Goal: Navigation & Orientation: Find specific page/section

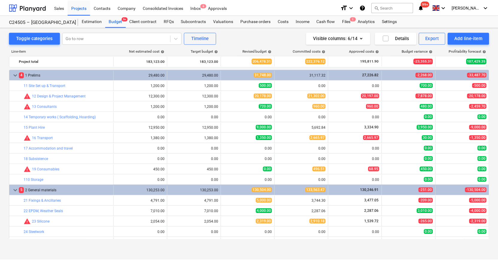
scroll to position [133, 0]
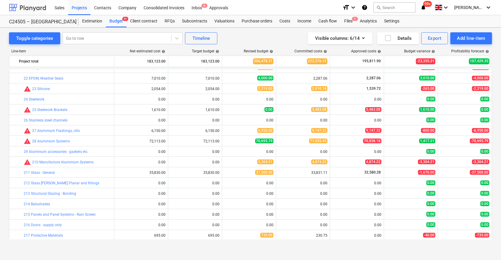
click at [37, 6] on div at bounding box center [27, 7] width 37 height 15
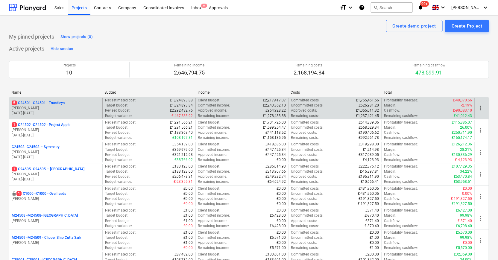
click at [45, 104] on p "5 C24501 - C24501 - Trundleys" at bounding box center [38, 103] width 53 height 5
drag, startPoint x: 171, startPoint y: 100, endPoint x: 190, endPoint y: 101, distance: 19.2
click at [190, 101] on p "£1,824,893.88" at bounding box center [181, 100] width 23 height 5
click at [260, 105] on div "Committed income : £2,243,362.10" at bounding box center [242, 105] width 88 height 5
drag, startPoint x: 263, startPoint y: 105, endPoint x: 287, endPoint y: 105, distance: 23.7
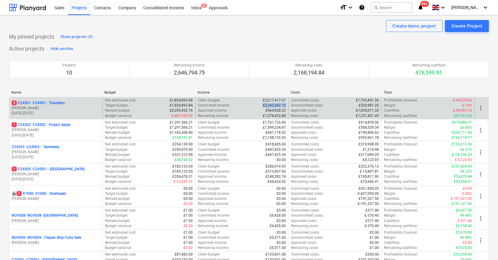
click at [287, 105] on div "Client budget : £2,217,417.07 Committed income : £2,243,362.10 Approved income …" at bounding box center [242, 108] width 93 height 21
drag, startPoint x: 264, startPoint y: 99, endPoint x: 286, endPoint y: 100, distance: 22.2
click at [286, 100] on p "£2,217,417.07" at bounding box center [274, 100] width 23 height 5
drag, startPoint x: 267, startPoint y: 111, endPoint x: 286, endPoint y: 109, distance: 19.0
click at [286, 109] on p "£964,928.22" at bounding box center [276, 110] width 20 height 5
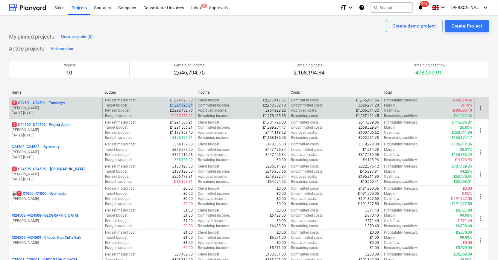
drag, startPoint x: 170, startPoint y: 104, endPoint x: 194, endPoint y: 104, distance: 24.3
click at [194, 104] on div "Net estimated cost : £1,824,893.88 Target budget : £1,824,893.84 Revised budget…" at bounding box center [148, 108] width 93 height 21
drag, startPoint x: 169, startPoint y: 110, endPoint x: 194, endPoint y: 110, distance: 25.5
click at [194, 110] on div "Net estimated cost : £1,824,893.88 Target budget : £1,824,893.84 Revised budget…" at bounding box center [148, 108] width 93 height 21
drag, startPoint x: 359, startPoint y: 111, endPoint x: 378, endPoint y: 111, distance: 19.8
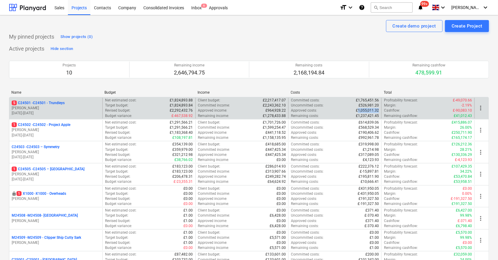
click at [378, 111] on p "£1,055,011.32" at bounding box center [367, 110] width 23 height 5
drag, startPoint x: 169, startPoint y: 110, endPoint x: 194, endPoint y: 111, distance: 24.9
click at [194, 111] on div "Net estimated cost : £1,824,893.88 Target budget : £1,824,893.84 Revised budget…" at bounding box center [148, 108] width 93 height 21
click at [41, 106] on p "[PERSON_NAME]" at bounding box center [56, 108] width 88 height 5
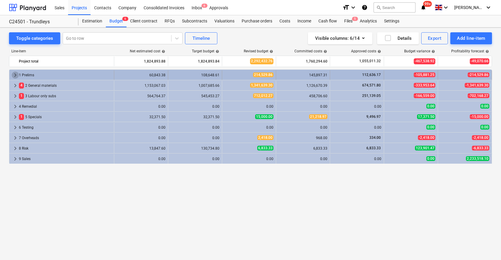
click at [16, 75] on span "keyboard_arrow_right" at bounding box center [15, 75] width 7 height 7
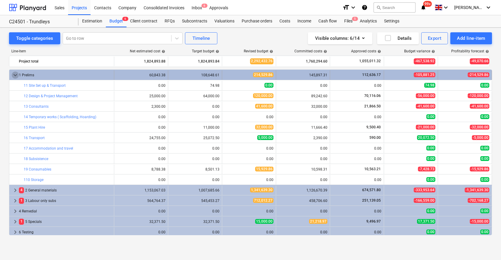
click at [13, 77] on span "keyboard_arrow_down" at bounding box center [15, 75] width 7 height 7
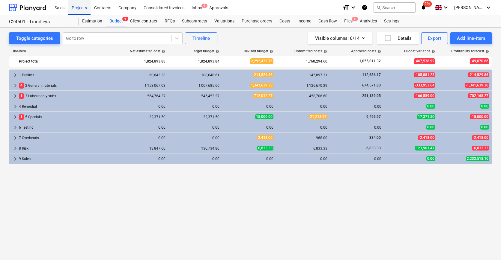
click at [84, 10] on div "Projects" at bounding box center [79, 7] width 22 height 15
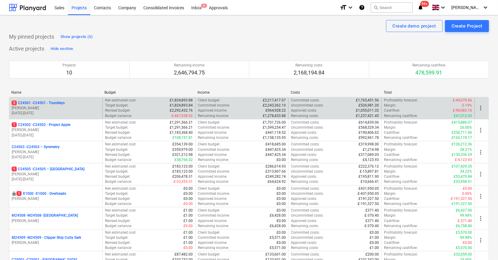
click at [52, 106] on p "[PERSON_NAME]" at bounding box center [56, 108] width 88 height 5
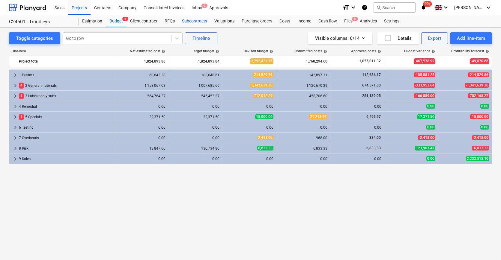
click at [198, 19] on div "Subcontracts" at bounding box center [194, 21] width 32 height 12
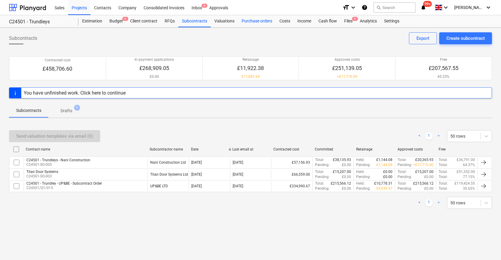
click at [250, 22] on div "Purchase orders" at bounding box center [257, 21] width 38 height 12
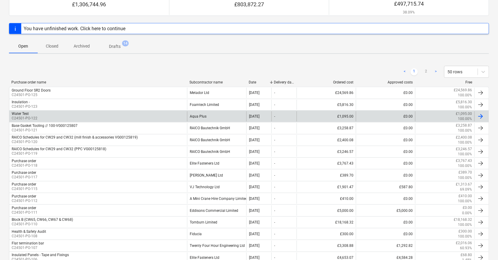
scroll to position [67, 0]
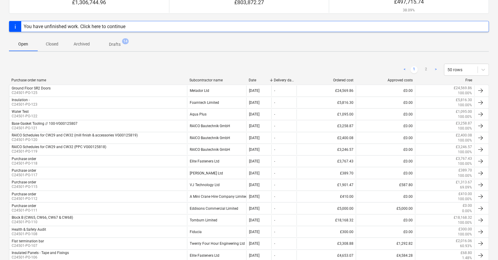
click at [209, 79] on div "Subcontractor name" at bounding box center [217, 80] width 55 height 4
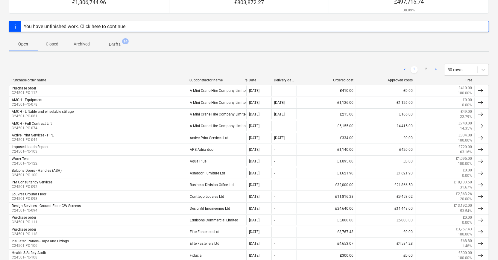
scroll to position [0, 0]
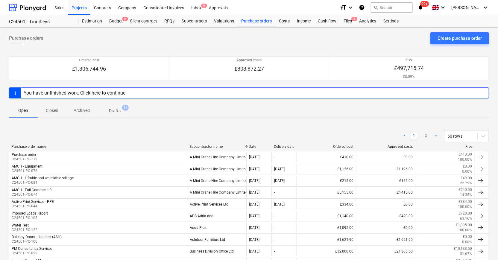
click at [54, 109] on p "Closed" at bounding box center [52, 111] width 14 height 6
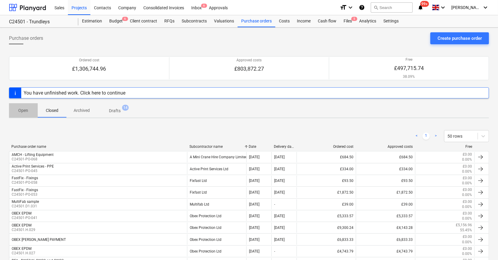
click at [27, 111] on p "Open" at bounding box center [23, 111] width 14 height 6
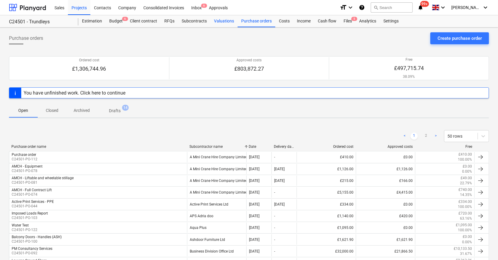
click at [222, 21] on div "Valuations" at bounding box center [224, 21] width 27 height 12
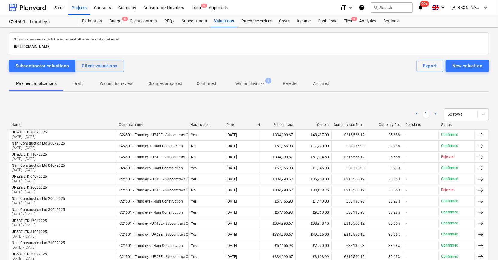
click at [101, 64] on div "Client valuations" at bounding box center [100, 66] width 36 height 8
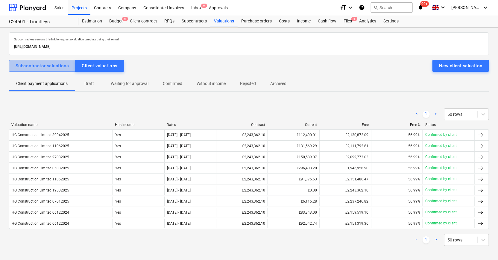
click at [48, 66] on div "Subcontractor valuations" at bounding box center [42, 66] width 53 height 8
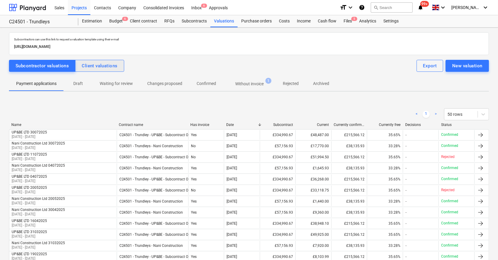
click at [104, 67] on div "Client valuations" at bounding box center [100, 66] width 36 height 8
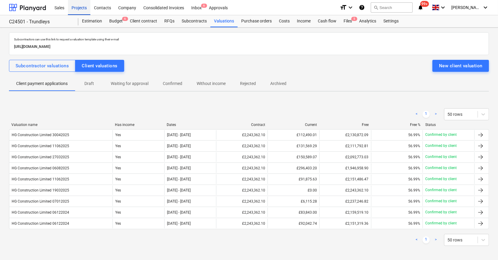
click at [82, 6] on div "Projects" at bounding box center [79, 7] width 22 height 15
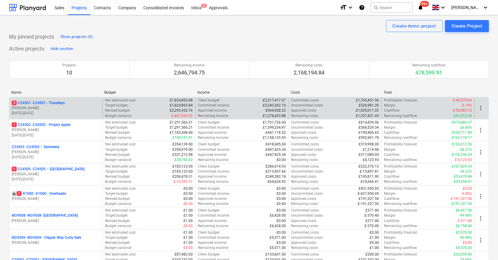
click at [77, 106] on p "[PERSON_NAME]" at bounding box center [56, 108] width 88 height 5
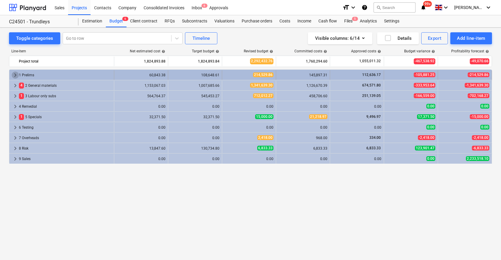
click at [14, 75] on span "keyboard_arrow_right" at bounding box center [15, 75] width 7 height 7
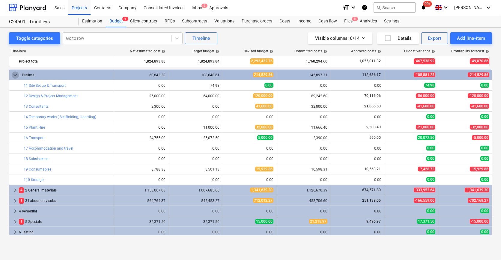
click at [16, 75] on span "keyboard_arrow_down" at bounding box center [15, 75] width 7 height 7
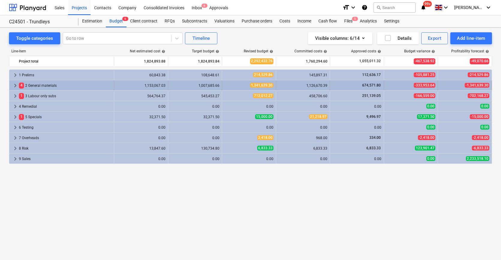
click at [13, 86] on span "keyboard_arrow_right" at bounding box center [15, 85] width 7 height 7
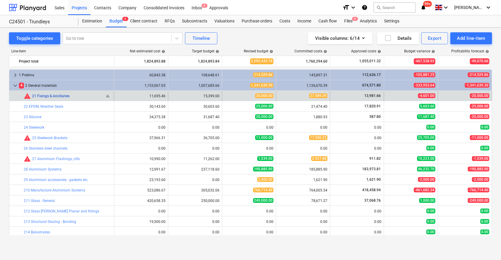
click at [63, 98] on link "21 Fixings & Ancillaries" at bounding box center [50, 96] width 37 height 4
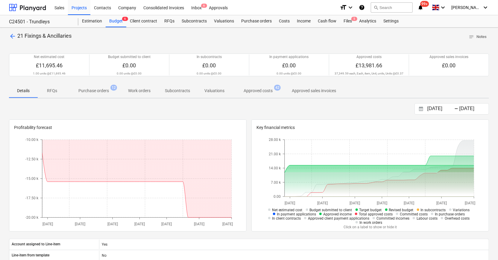
click at [102, 90] on p "Purchase orders" at bounding box center [93, 91] width 31 height 6
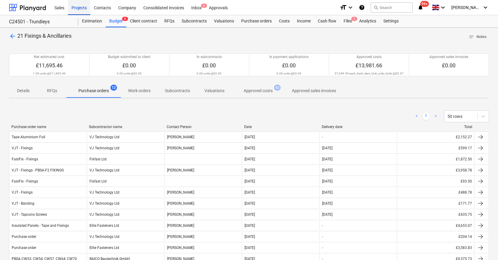
click at [82, 7] on div "Projects" at bounding box center [79, 7] width 22 height 15
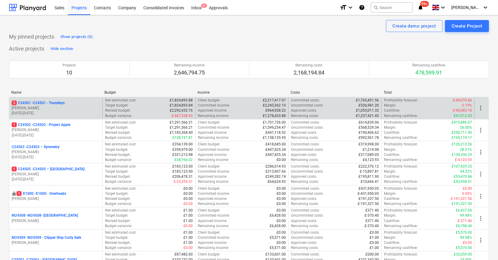
click at [61, 107] on p "[PERSON_NAME]" at bounding box center [56, 108] width 88 height 5
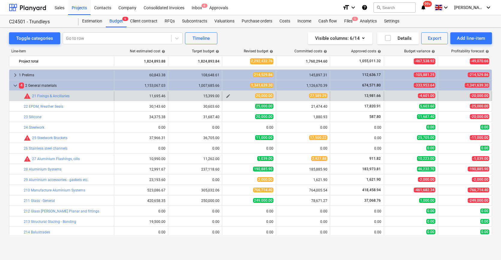
click at [228, 96] on span "edit" at bounding box center [228, 96] width 5 height 5
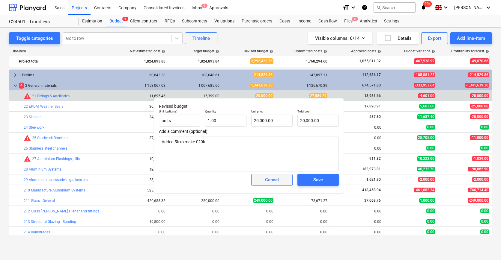
click at [282, 178] on span "Cancel" at bounding box center [272, 180] width 26 height 8
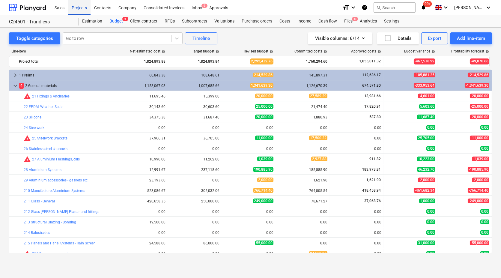
click at [78, 9] on div "Projects" at bounding box center [79, 7] width 22 height 15
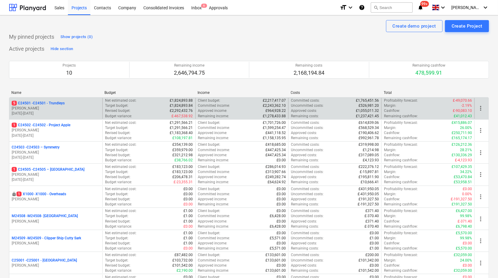
click at [151, 102] on div "Net estimated cost : £1,824,893.88" at bounding box center [149, 100] width 88 height 5
click at [75, 107] on p "[PERSON_NAME]" at bounding box center [56, 108] width 88 height 5
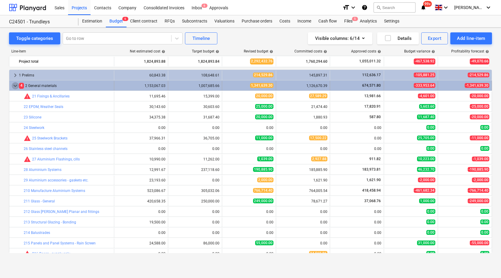
click at [16, 84] on span "keyboard_arrow_down" at bounding box center [15, 85] width 7 height 7
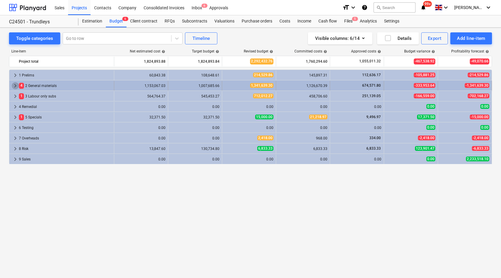
click at [16, 85] on span "keyboard_arrow_right" at bounding box center [15, 85] width 7 height 7
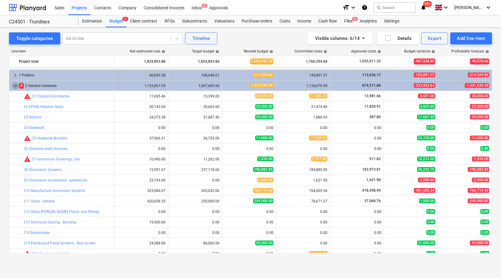
click at [13, 84] on span "keyboard_arrow_down" at bounding box center [15, 85] width 7 height 7
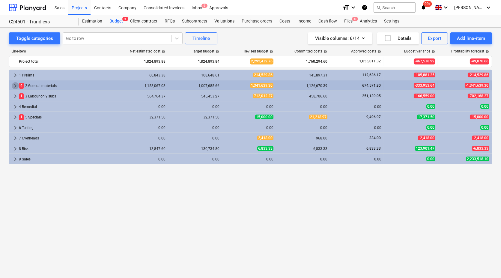
click at [13, 83] on span "keyboard_arrow_right" at bounding box center [15, 85] width 7 height 7
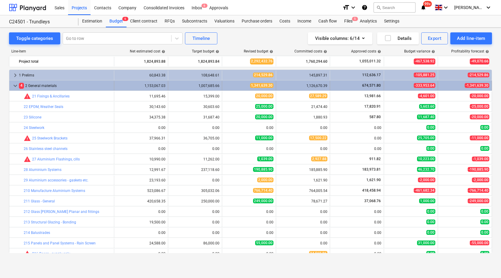
click at [14, 86] on span "keyboard_arrow_down" at bounding box center [15, 85] width 7 height 7
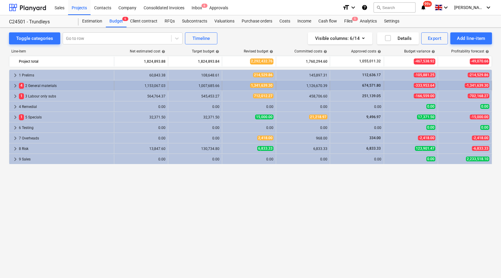
click at [28, 85] on div "4 2 General materials" at bounding box center [65, 86] width 93 height 10
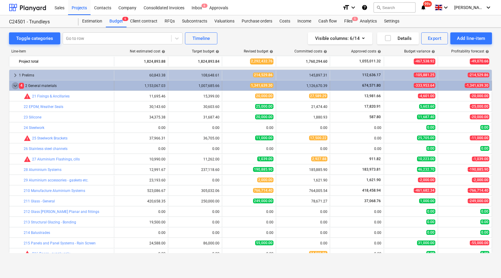
click at [14, 84] on span "keyboard_arrow_down" at bounding box center [15, 85] width 7 height 7
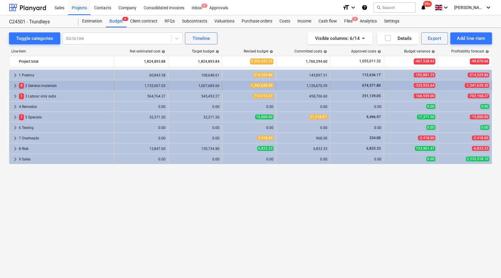
click at [14, 85] on span "keyboard_arrow_right" at bounding box center [15, 85] width 7 height 7
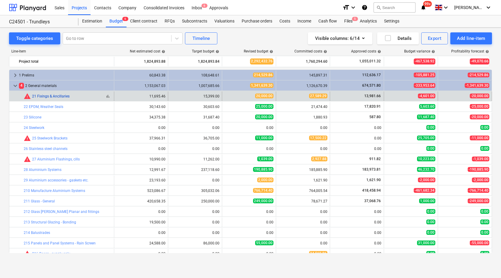
click at [57, 97] on link "21 Fixings & Ancillaries" at bounding box center [50, 96] width 37 height 4
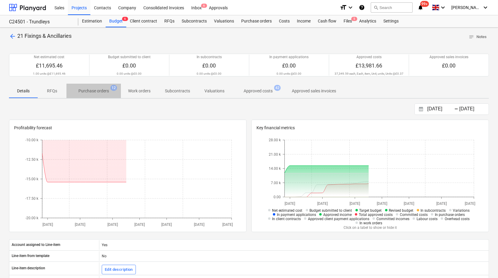
click at [92, 88] on p "Purchase orders" at bounding box center [93, 91] width 31 height 6
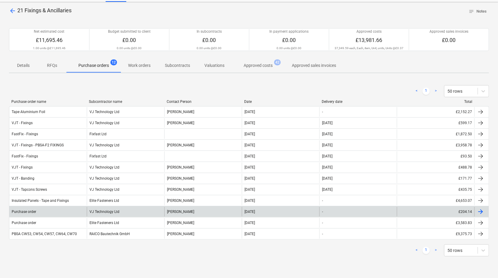
scroll to position [67, 0]
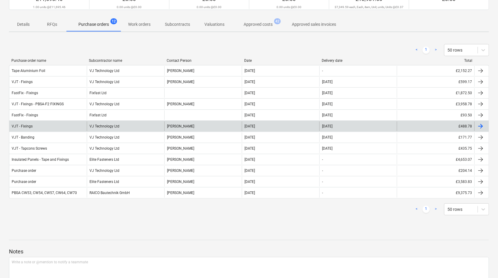
click at [26, 122] on div "VJT - Fixings" at bounding box center [48, 126] width 78 height 10
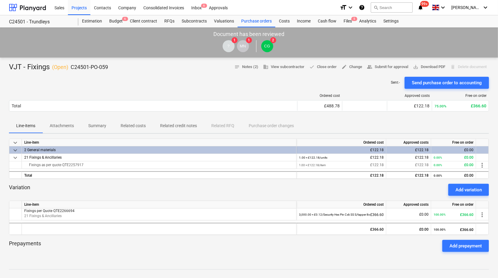
click at [140, 126] on p "Related costs" at bounding box center [133, 126] width 25 height 6
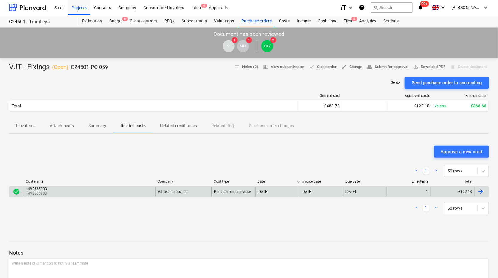
click at [30, 191] on p "INV3565933" at bounding box center [37, 193] width 22 height 5
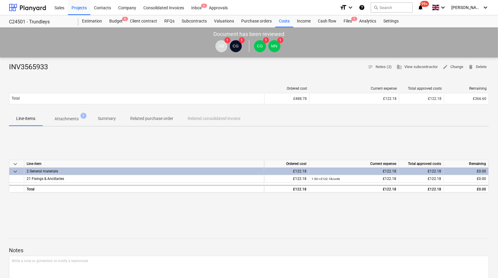
click at [70, 118] on p "Attachments" at bounding box center [67, 119] width 24 height 6
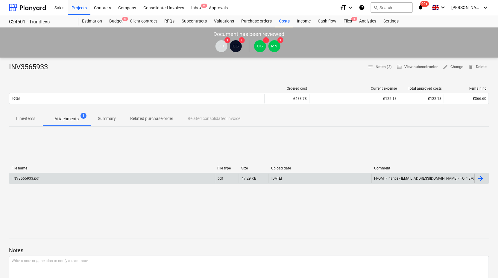
click at [56, 182] on div "INV3565933.pdf" at bounding box center [112, 178] width 206 height 10
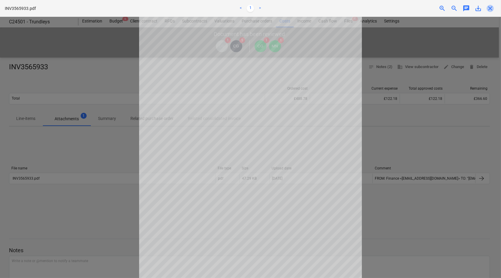
click at [492, 8] on span "close" at bounding box center [489, 8] width 7 height 7
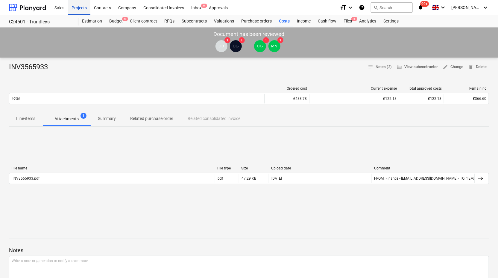
click at [74, 10] on div "Projects" at bounding box center [79, 7] width 22 height 15
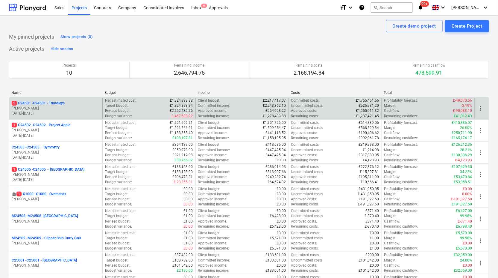
click at [77, 106] on p "[PERSON_NAME]" at bounding box center [56, 108] width 88 height 5
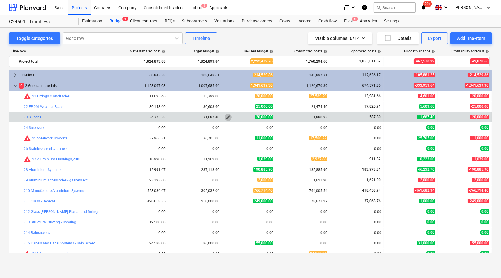
click at [226, 117] on span "edit" at bounding box center [228, 117] width 5 height 5
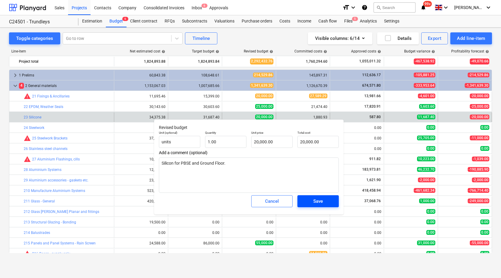
click at [320, 202] on div "Save" at bounding box center [318, 201] width 10 height 8
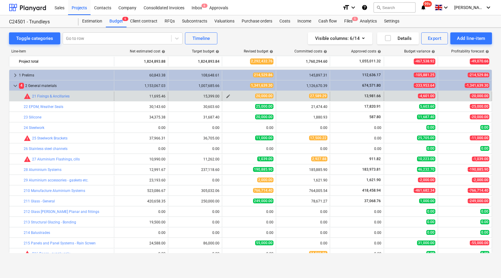
click at [229, 97] on span "edit" at bounding box center [228, 96] width 5 height 5
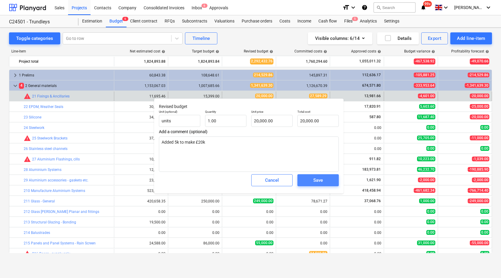
click at [321, 181] on div "Save" at bounding box center [318, 180] width 10 height 8
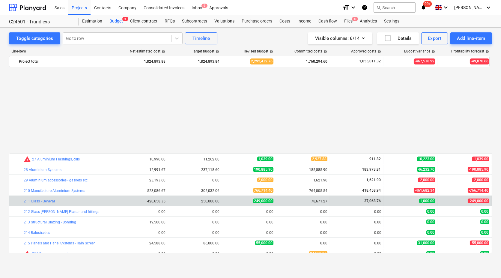
scroll to position [100, 0]
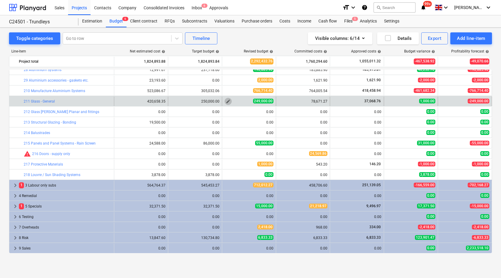
click at [226, 100] on span "edit" at bounding box center [228, 101] width 5 height 5
type textarea "x"
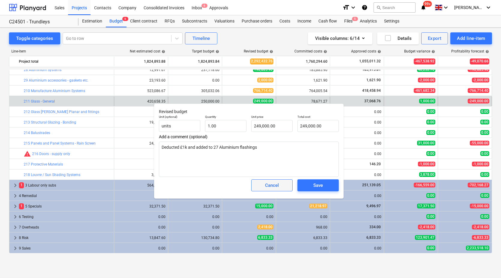
click at [286, 189] on button "Cancel" at bounding box center [271, 185] width 41 height 12
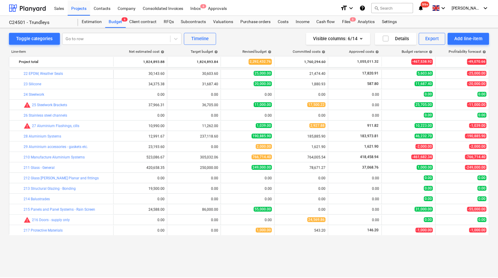
scroll to position [0, 0]
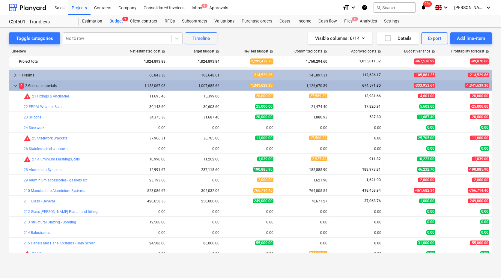
click at [13, 86] on span "keyboard_arrow_down" at bounding box center [15, 85] width 7 height 7
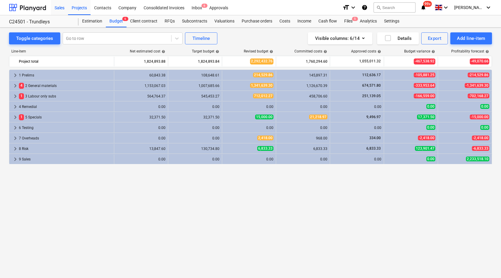
click at [62, 5] on div "Sales" at bounding box center [59, 7] width 17 height 15
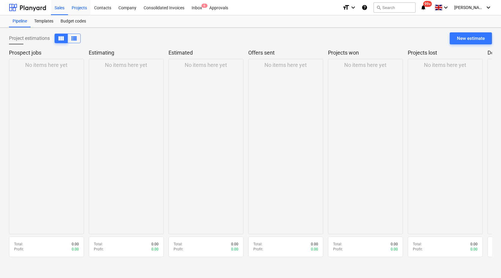
click at [78, 10] on div "Projects" at bounding box center [79, 7] width 22 height 15
